Goal: Task Accomplishment & Management: Manage account settings

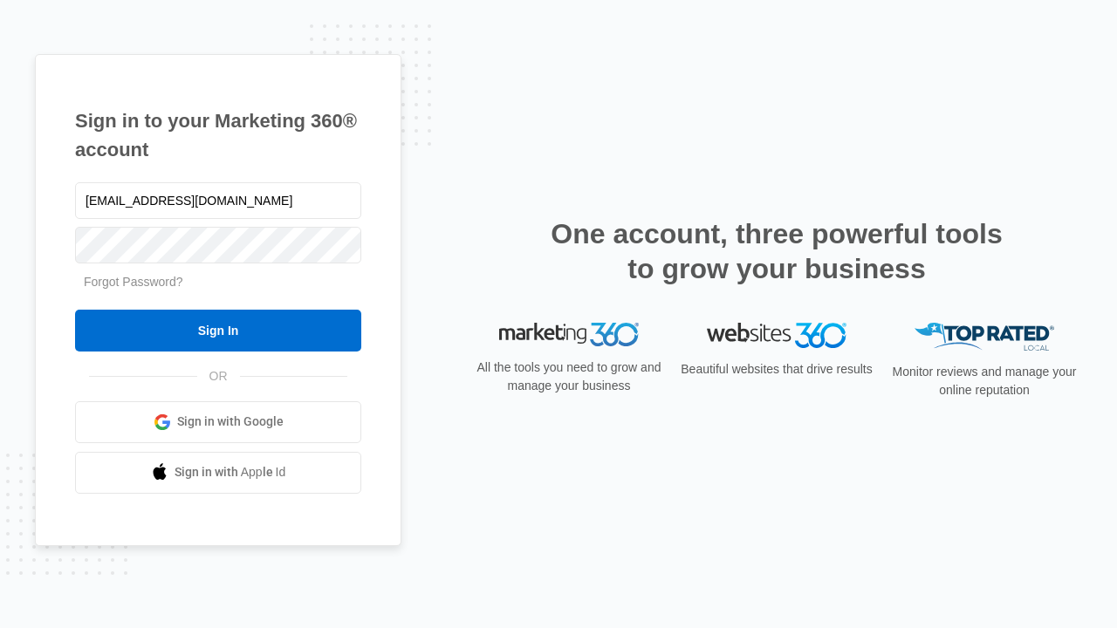
type input "dankie614@gmail.com"
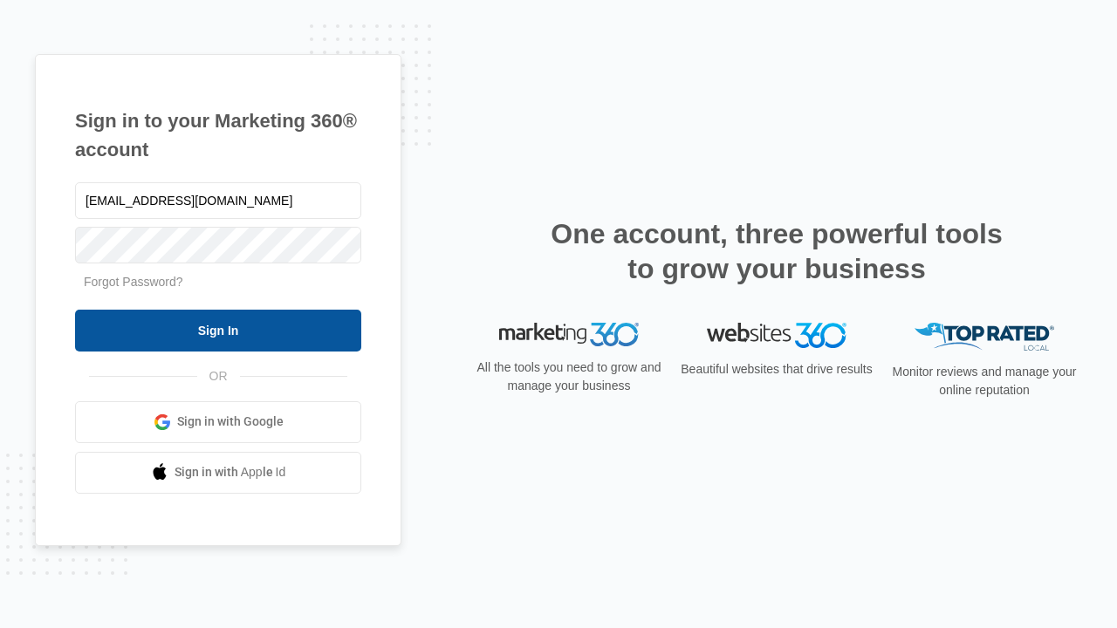
click at [218, 330] on input "Sign In" at bounding box center [218, 331] width 286 height 42
